Goal: Subscribe to service/newsletter

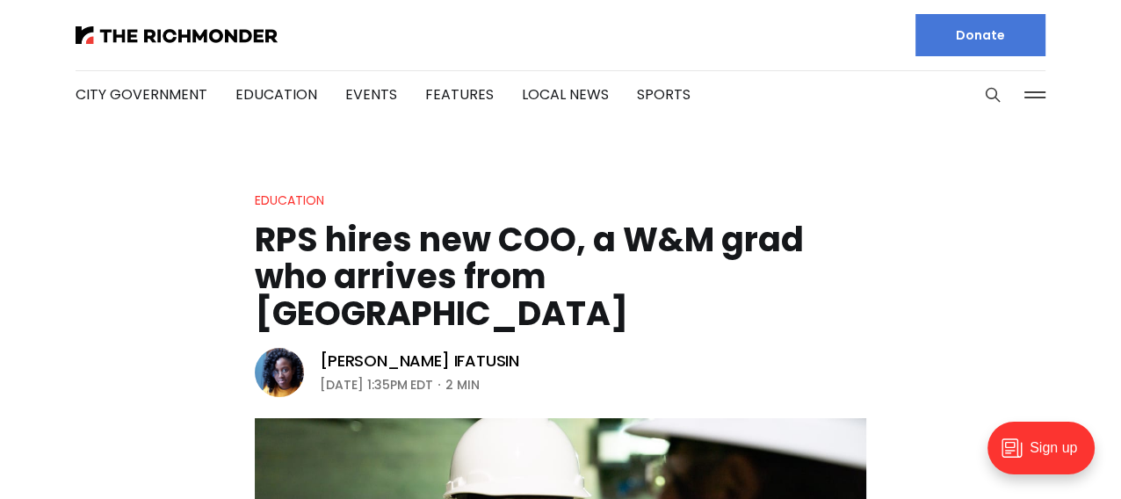
click at [281, 348] on img at bounding box center [279, 372] width 49 height 49
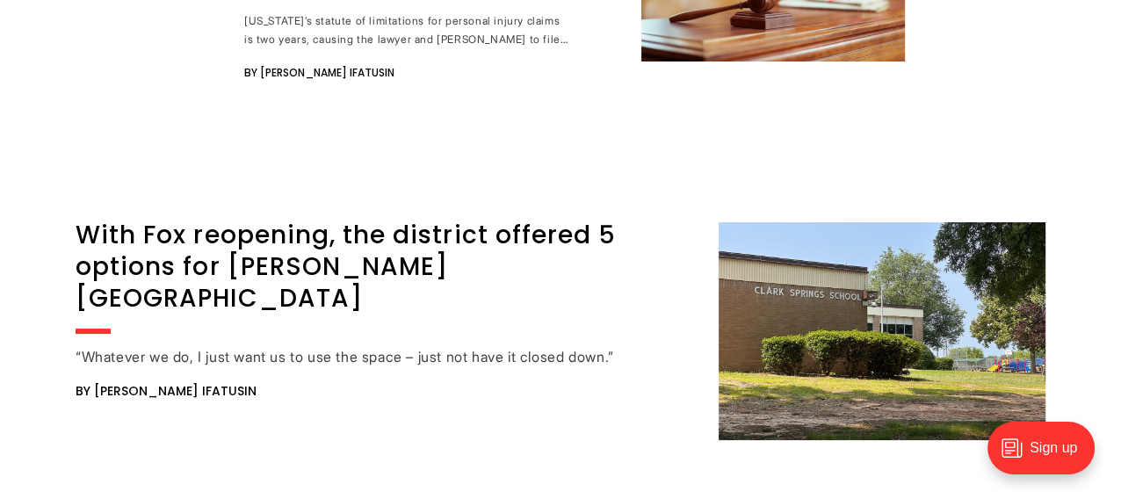
scroll to position [5839, 0]
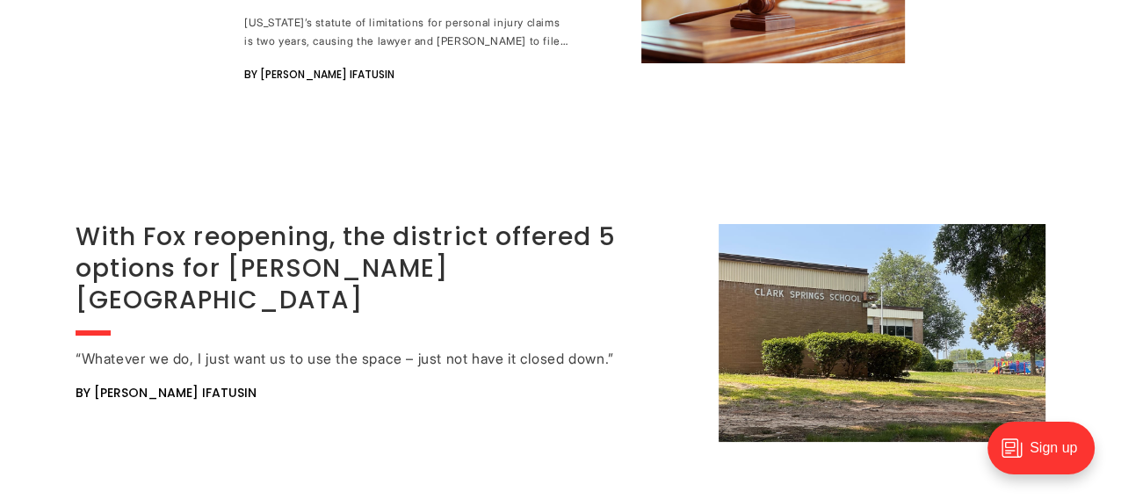
click at [370, 220] on link "With Fox reopening, the district offered 5 options for Clark Springs" at bounding box center [346, 269] width 540 height 98
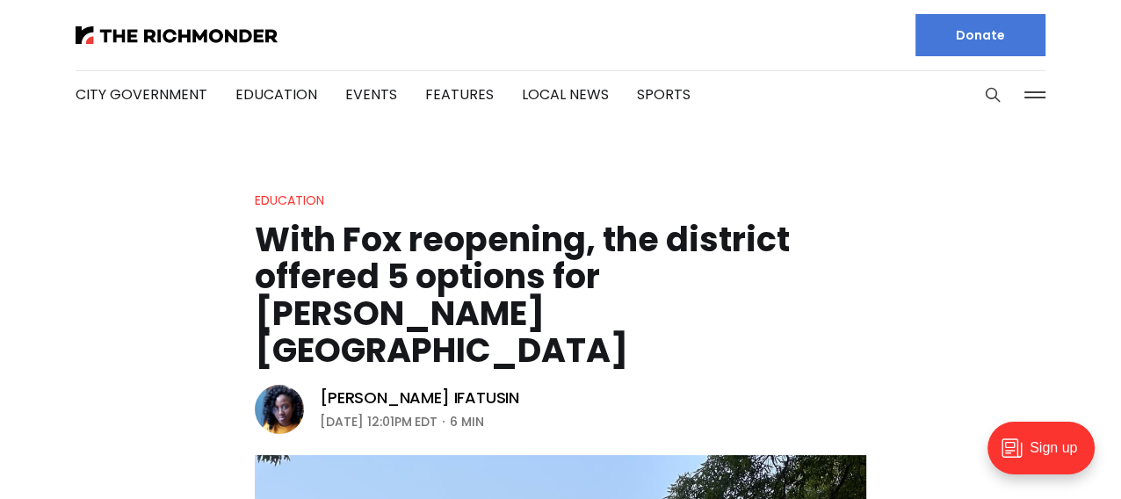
click at [290, 385] on img at bounding box center [279, 409] width 49 height 49
click at [170, 36] on img at bounding box center [177, 35] width 202 height 18
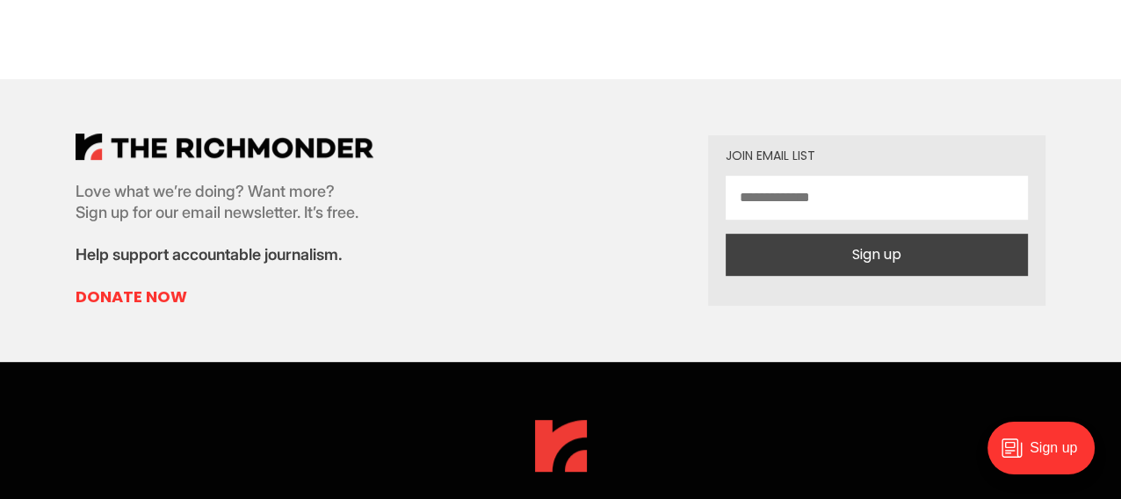
scroll to position [6361, 0]
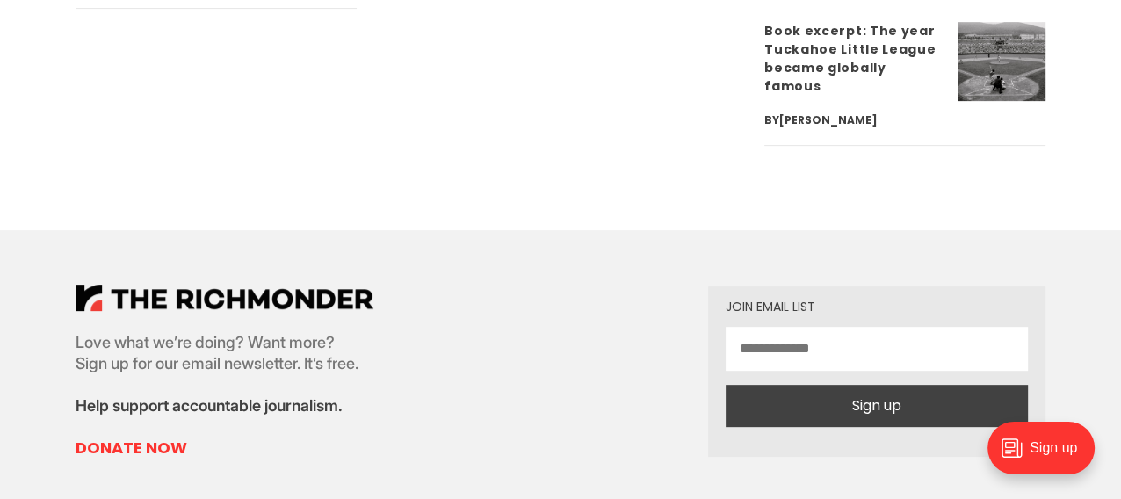
click at [815, 327] on input "email" at bounding box center [877, 349] width 302 height 44
click at [863, 385] on button "Sign up" at bounding box center [877, 406] width 302 height 42
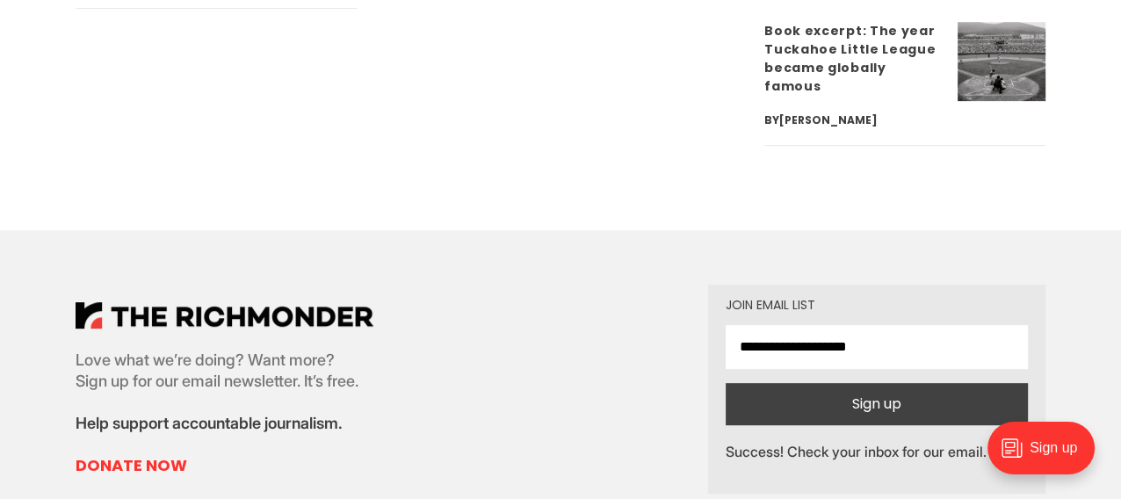
drag, startPoint x: 893, startPoint y: 170, endPoint x: 691, endPoint y: 171, distance: 202.1
click at [691, 230] on div "**********" at bounding box center [560, 389] width 1026 height 318
type input "**********"
click at [896, 383] on button "Sign up" at bounding box center [877, 404] width 302 height 42
click at [882, 383] on button "Sign up" at bounding box center [877, 404] width 302 height 42
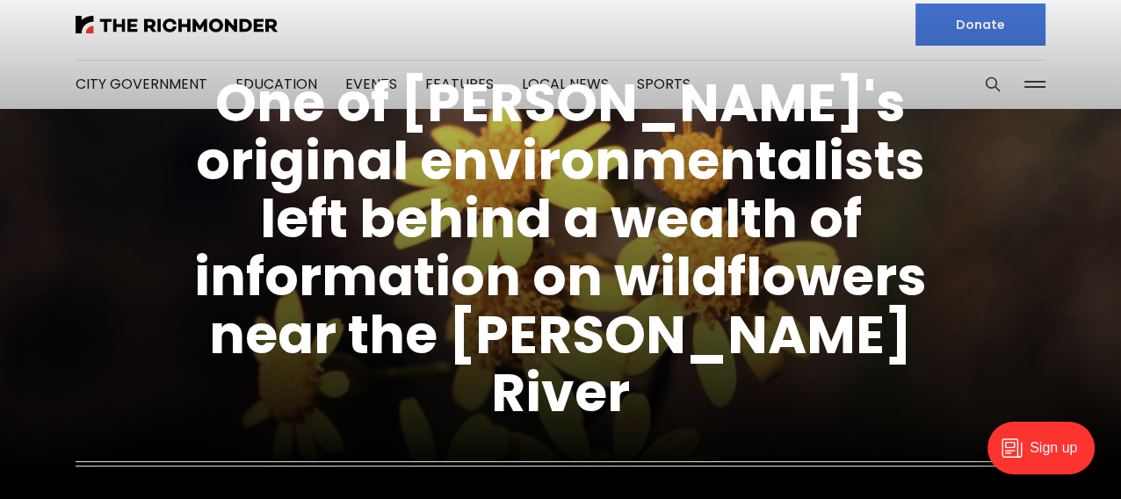
scroll to position [0, 0]
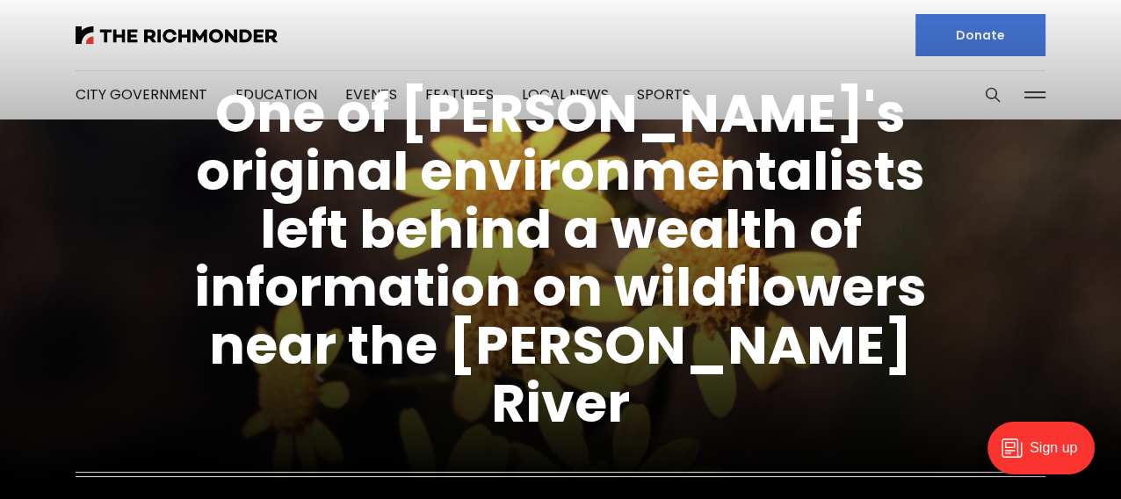
click at [259, 89] on figcaption "One of Richmond's original environmentalists left behind a wealth of informatio…" at bounding box center [560, 302] width 1121 height 633
click at [259, 93] on figcaption "One of Richmond's original environmentalists left behind a wealth of informatio…" at bounding box center [560, 302] width 1121 height 633
click at [264, 92] on figcaption "One of Richmond's original environmentalists left behind a wealth of informatio…" at bounding box center [560, 302] width 1121 height 633
click at [160, 88] on figcaption "One of Richmond's original environmentalists left behind a wealth of informatio…" at bounding box center [560, 302] width 1121 height 633
click at [252, 94] on figcaption "One of Richmond's original environmentalists left behind a wealth of informatio…" at bounding box center [560, 302] width 1121 height 633
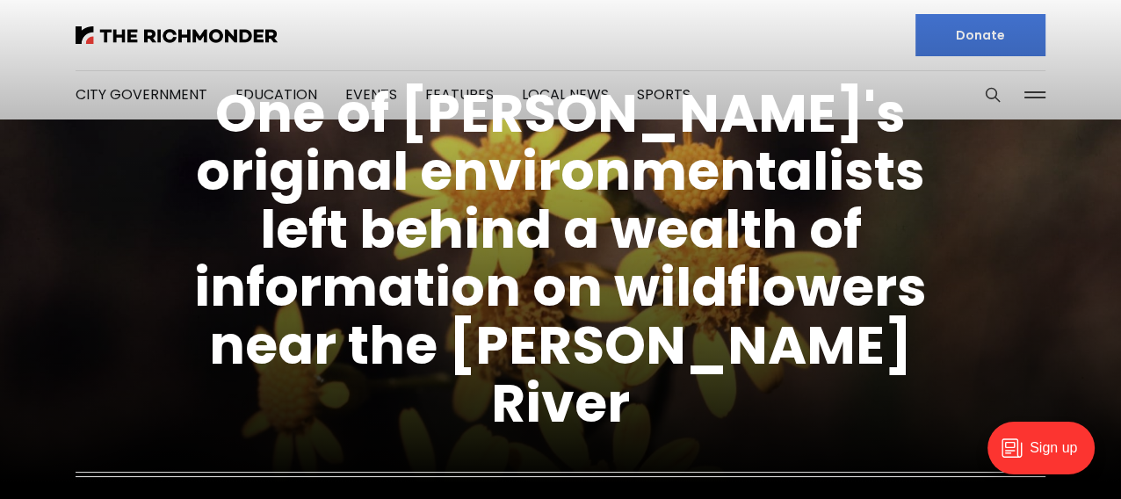
click at [168, 24] on div at bounding box center [311, 35] width 471 height 70
click at [163, 33] on img at bounding box center [177, 35] width 202 height 18
click at [291, 89] on figcaption "One of [PERSON_NAME]'s original environmentalists left behind a wealth of infor…" at bounding box center [560, 302] width 1121 height 633
click at [517, 92] on figcaption "One of [PERSON_NAME]'s original environmentalists left behind a wealth of infor…" at bounding box center [560, 302] width 1121 height 633
click at [1033, 98] on figcaption "One of [PERSON_NAME]'s original environmentalists left behind a wealth of infor…" at bounding box center [560, 302] width 1121 height 633
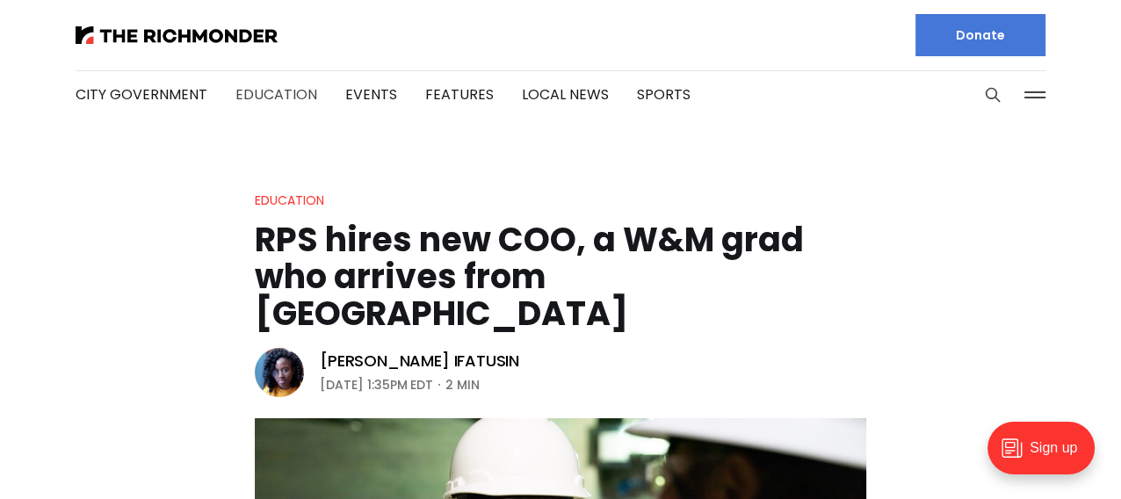
click at [297, 91] on link "Education" at bounding box center [276, 94] width 82 height 20
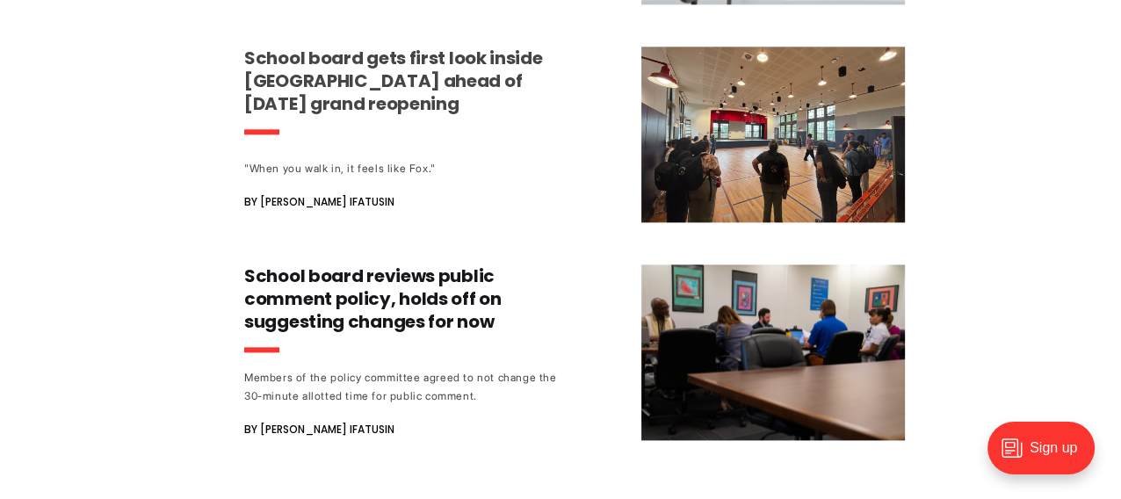
scroll to position [1845, 0]
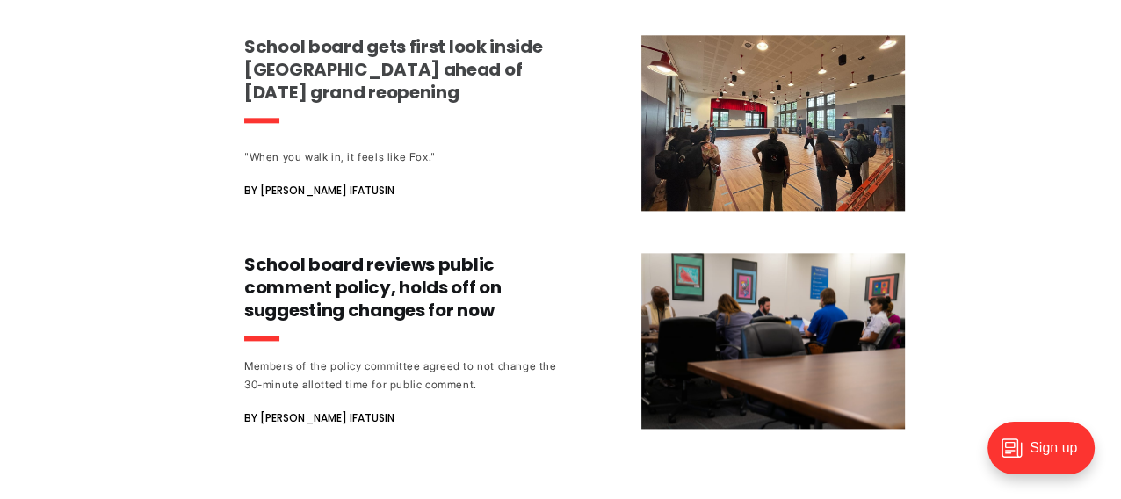
click at [384, 82] on h3 "School board gets first look inside Fox Elementary ahead of Wednesday’s grand r…" at bounding box center [407, 69] width 327 height 69
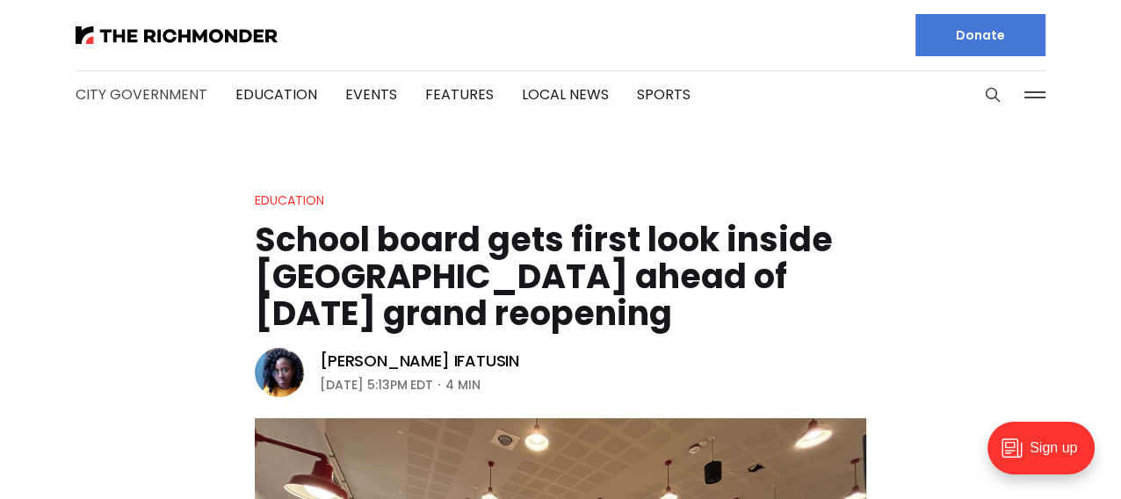
click at [182, 98] on link "City Government" at bounding box center [142, 94] width 132 height 20
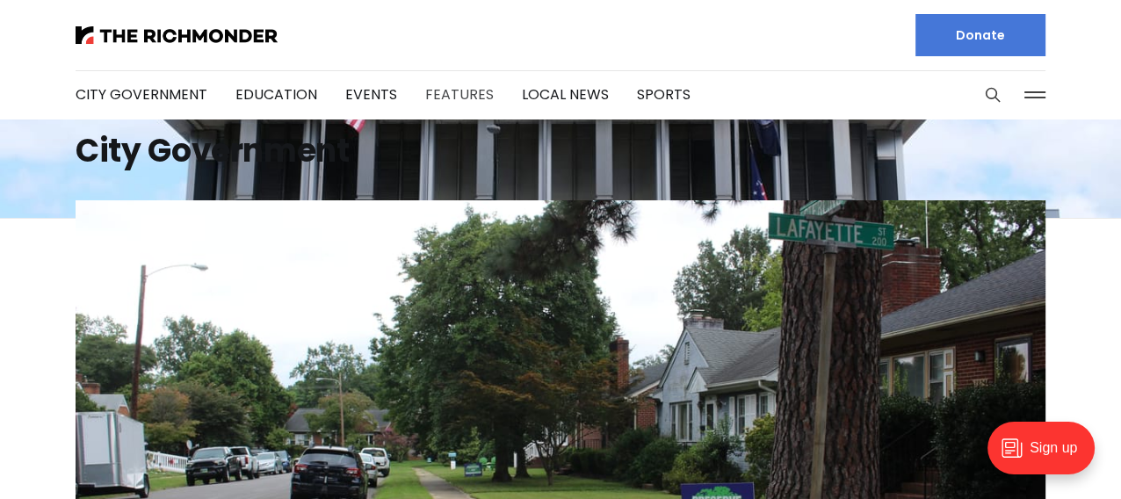
click at [437, 91] on link "Features" at bounding box center [459, 94] width 69 height 20
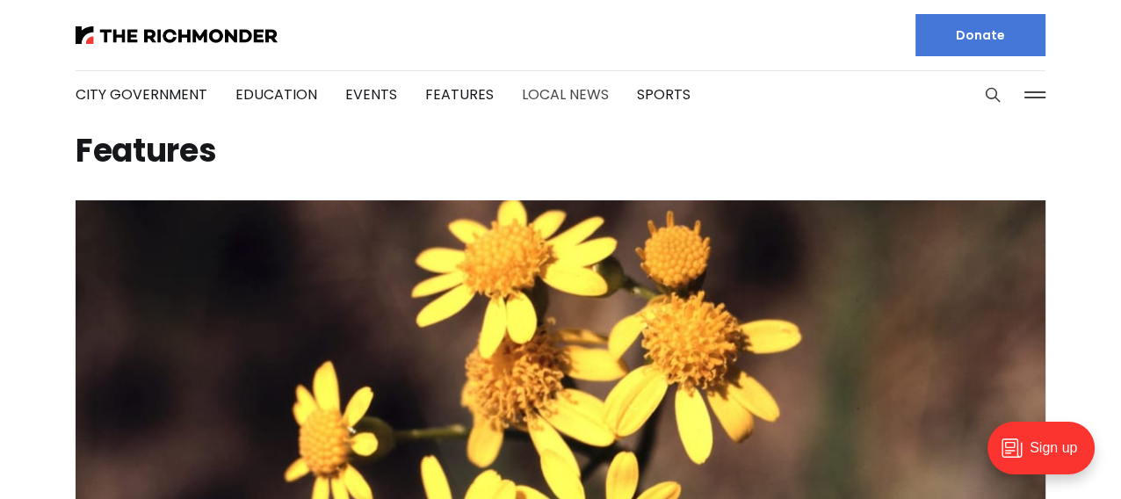
click at [563, 96] on link "Local News" at bounding box center [565, 94] width 87 height 20
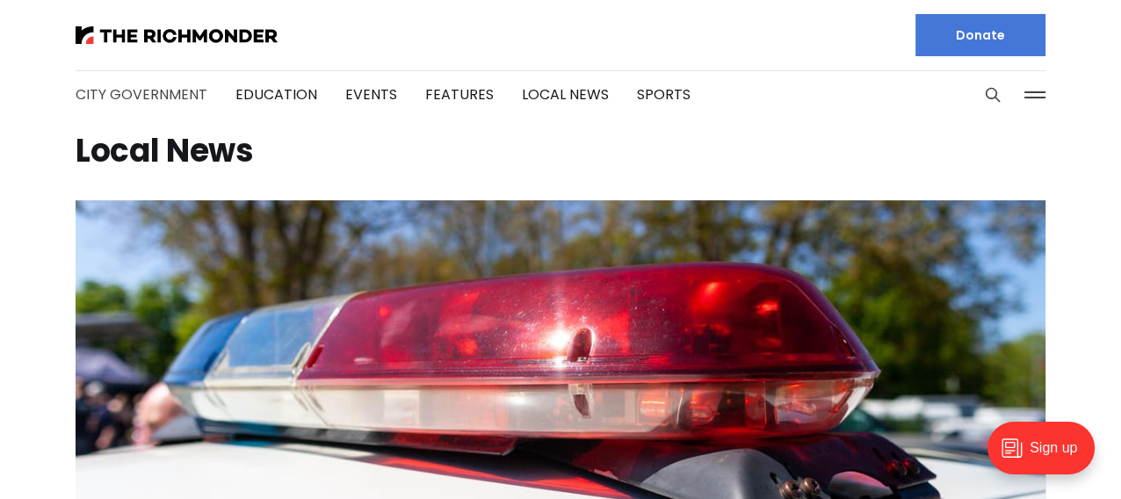
click at [118, 89] on link "City Government" at bounding box center [142, 94] width 132 height 20
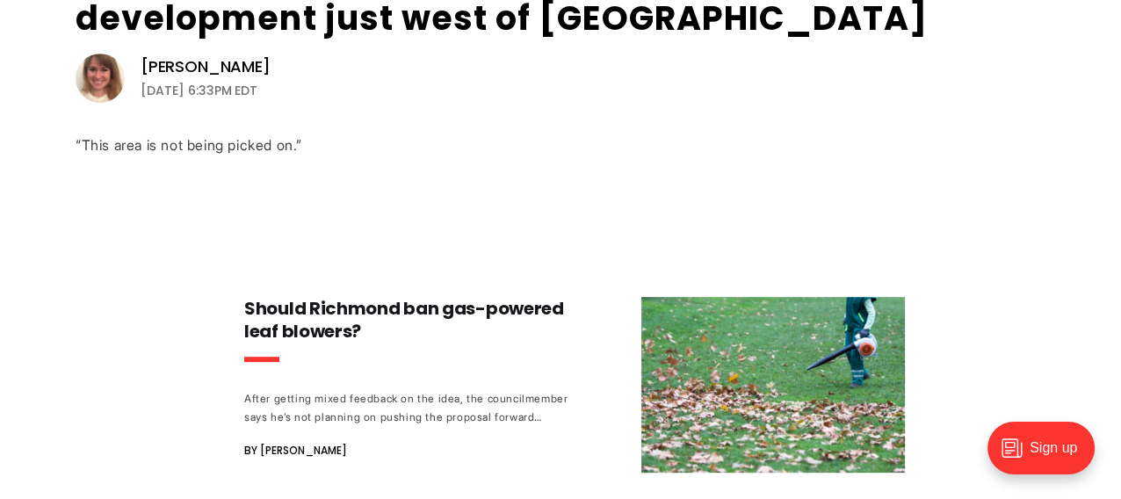
scroll to position [615, 0]
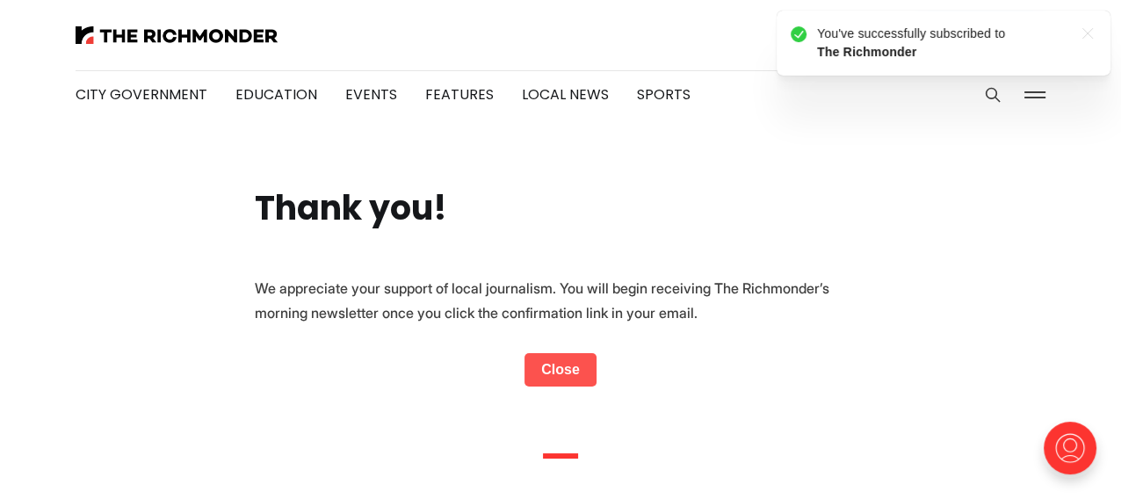
click at [567, 368] on link "Close" at bounding box center [561, 369] width 72 height 33
